Goal: Communication & Community: Answer question/provide support

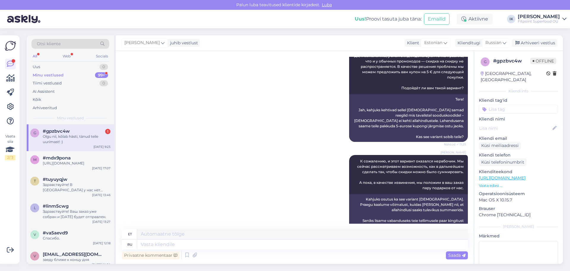
scroll to position [1001, 0]
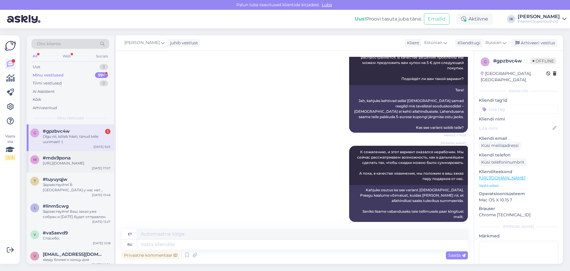
click at [91, 160] on div "#mdx9pona" at bounding box center [77, 157] width 68 height 5
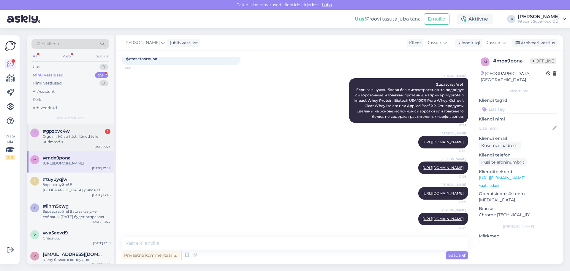
click at [90, 132] on div "#gpzbvc4w 1" at bounding box center [77, 130] width 68 height 5
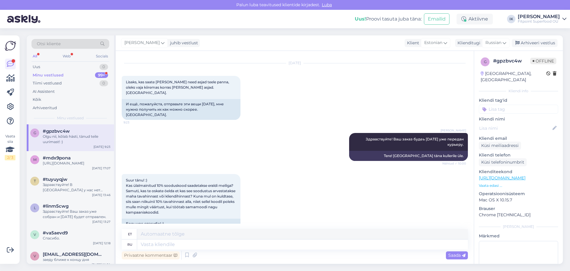
click at [102, 76] on div "99+" at bounding box center [101, 75] width 13 height 6
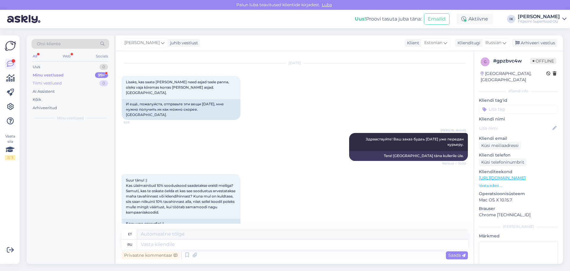
click at [98, 82] on div "Tiimi vestlused 0" at bounding box center [70, 83] width 78 height 8
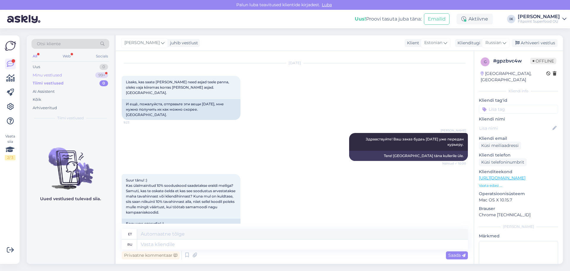
click at [99, 76] on div "99+" at bounding box center [101, 75] width 13 height 6
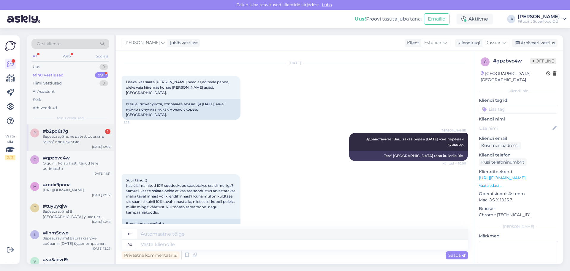
click at [100, 128] on div "b #b2pd6s7g 1 Здравствуйте, не даёт /оформить заказ/, при нажатии. [DATE] 12:02" at bounding box center [70, 137] width 87 height 27
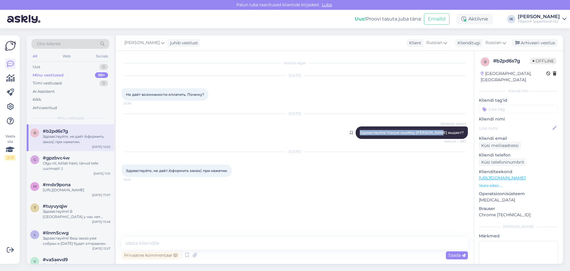
drag, startPoint x: 465, startPoint y: 129, endPoint x: 382, endPoint y: 131, distance: 82.9
click at [382, 131] on div "[PERSON_NAME] Здравствуйте! Какую ошибку [PERSON_NAME] выдает? Nähtud ✓ 9:57" at bounding box center [412, 132] width 112 height 12
copy span "Здравствуйте! Какую ошибку [PERSON_NAME] выдает?"
click at [169, 243] on textarea at bounding box center [295, 243] width 346 height 12
paste textarea "Здравствуйте! Какую ошибку [PERSON_NAME] выдает?"
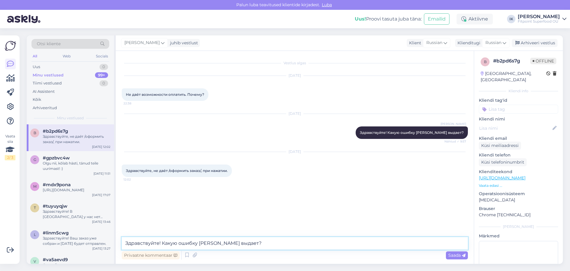
click at [227, 241] on textarea "Здравствуйте! Какую ошибку [PERSON_NAME] выдает?" at bounding box center [295, 243] width 346 height 12
click at [275, 242] on textarea "Здравствуйте! Какую ошибку [PERSON_NAME] выдает сайт?" at bounding box center [295, 243] width 346 height 12
click at [287, 240] on textarea "Здравствуйте! Какую ошибку [PERSON_NAME] выдает сайт? Отсутвие товара/неправиль…" at bounding box center [295, 243] width 346 height 12
click at [362, 246] on textarea "Здравствуйте! Какую ошибку [PERSON_NAME] выдает сайт? Отсутвие товара, неправил…" at bounding box center [295, 243] width 346 height 12
type textarea "Здравствуйте! Какую ошибку [PERSON_NAME] выдает сайт? Отсутвие товара, неправил…"
